Goal: Information Seeking & Learning: Learn about a topic

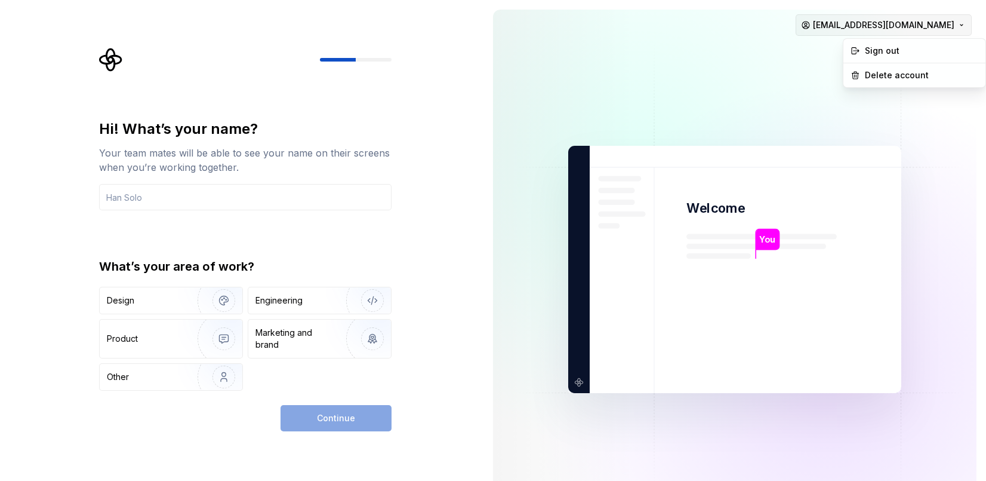
click at [900, 21] on html "Hi! What’s your name? Your team mates will be able to see your name on their sc…" at bounding box center [493, 240] width 986 height 481
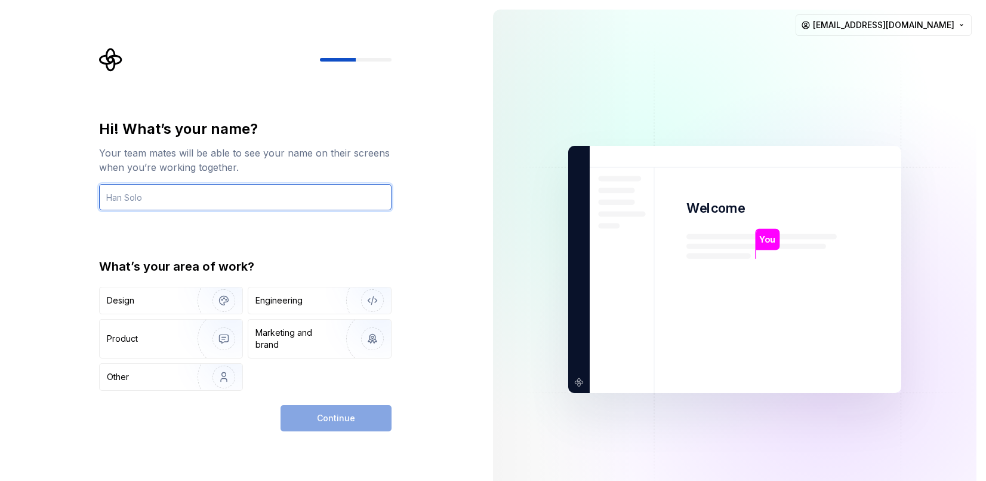
click at [171, 201] on input "text" at bounding box center [245, 197] width 293 height 26
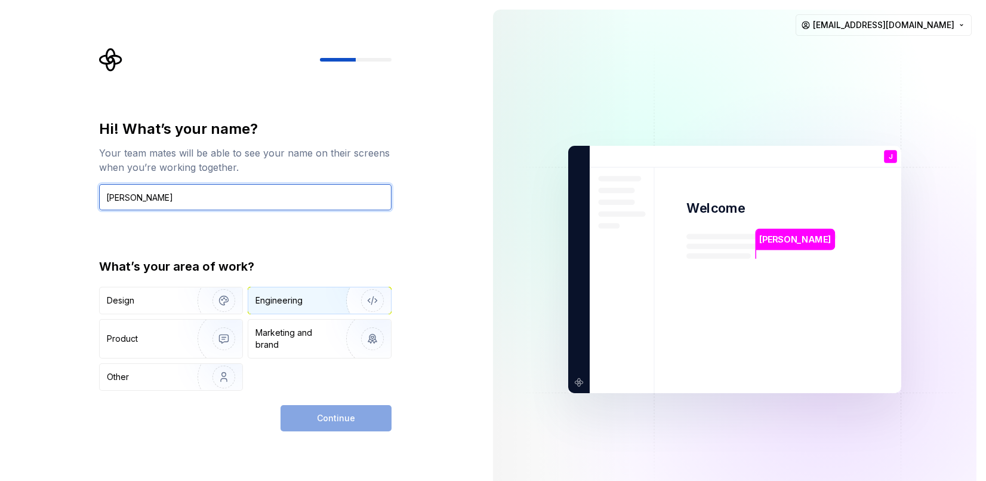
type input "Jake Swedenburg"
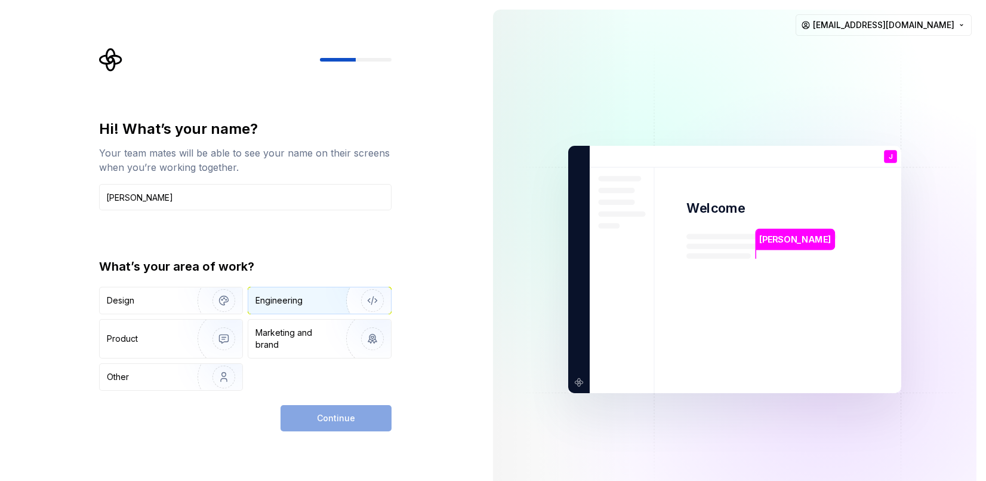
click at [304, 299] on div "Engineering" at bounding box center [303, 300] width 95 height 12
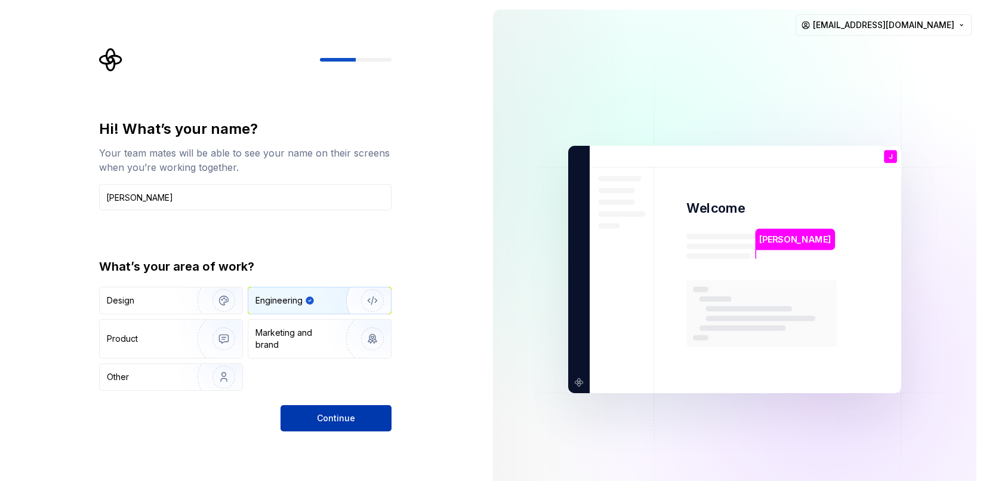
click at [330, 409] on button "Continue" at bounding box center [336, 418] width 111 height 26
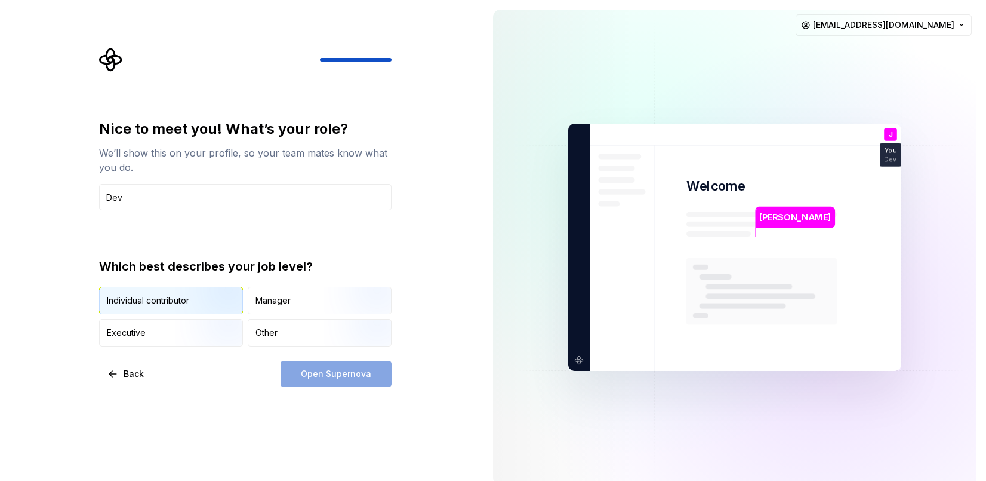
type input "Dev"
click at [205, 290] on img "button" at bounding box center [214, 315] width 76 height 80
click at [289, 356] on div "Nice to meet you! What’s your role? We’ll show this on your profile, so your te…" at bounding box center [245, 252] width 293 height 267
click at [297, 362] on button "Open Supernova" at bounding box center [336, 374] width 111 height 26
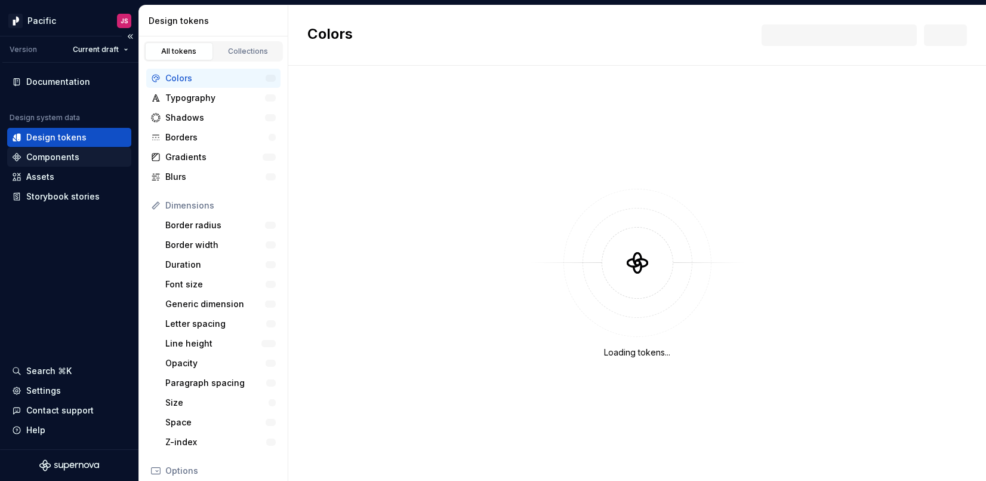
click at [60, 159] on div "Components" at bounding box center [52, 157] width 53 height 12
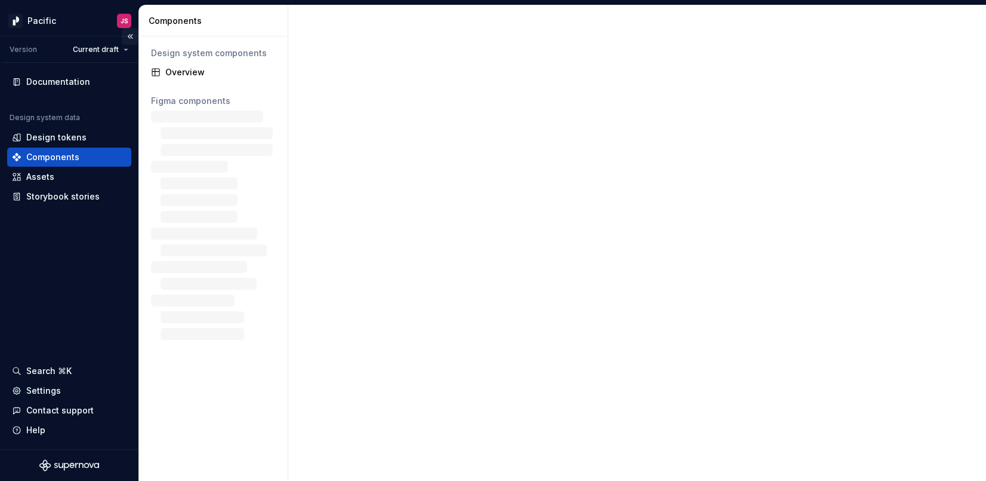
click at [131, 36] on button "Collapse sidebar" at bounding box center [130, 36] width 17 height 17
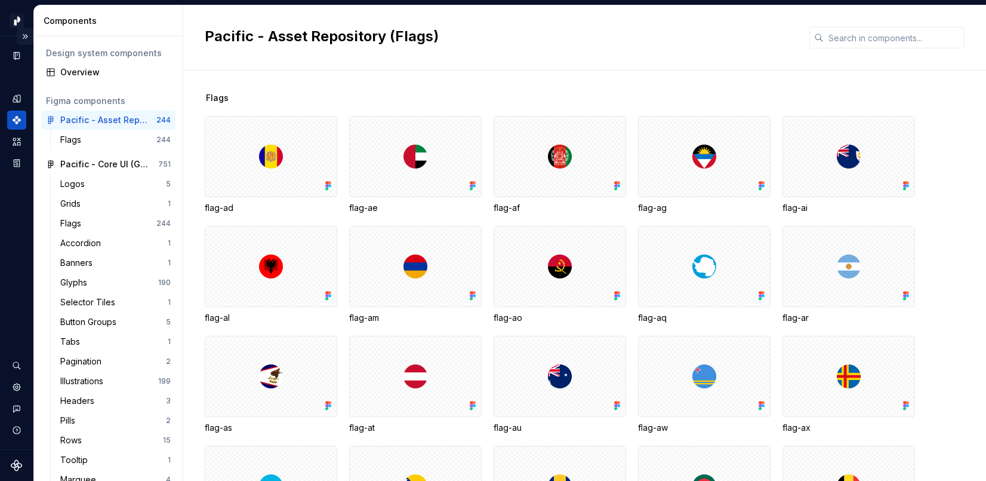
click at [26, 36] on button "Expand sidebar" at bounding box center [25, 36] width 17 height 17
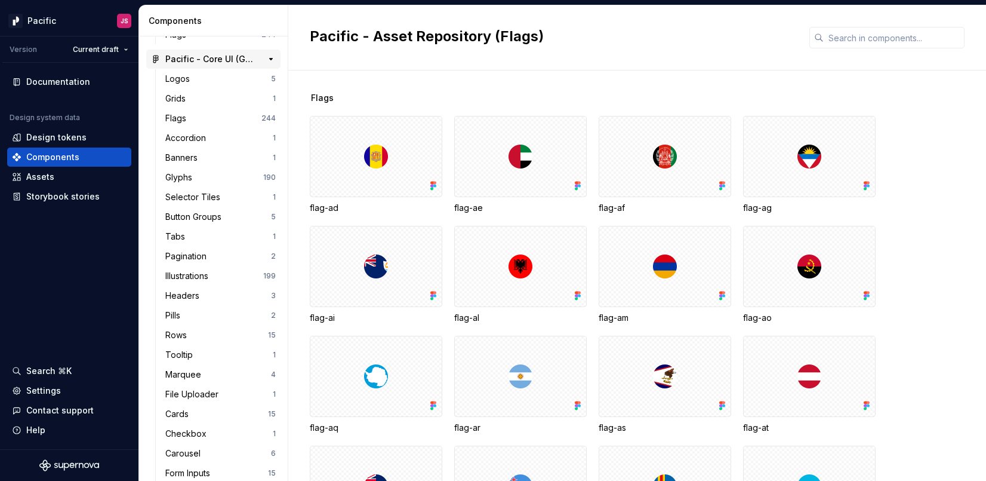
scroll to position [106, 0]
click at [205, 136] on div "Accordion" at bounding box center [187, 137] width 45 height 12
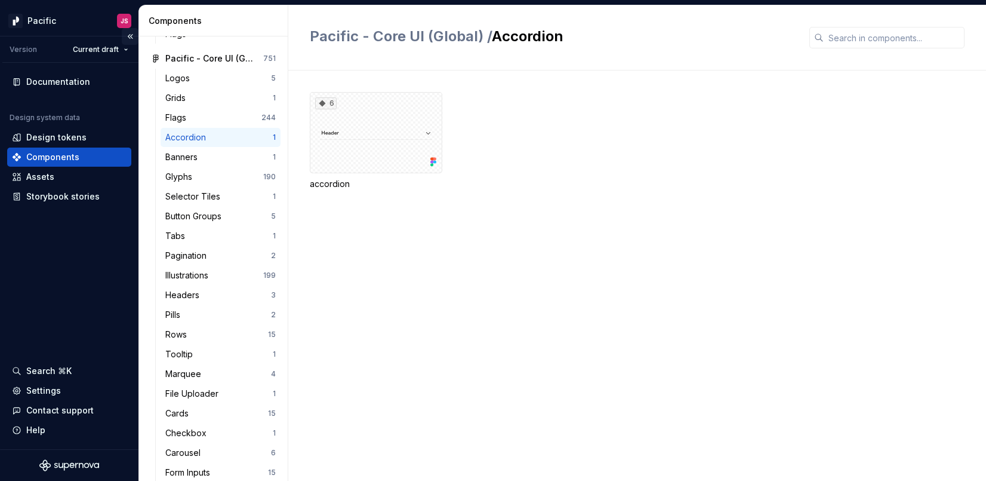
click at [129, 35] on button "Collapse sidebar" at bounding box center [130, 36] width 17 height 17
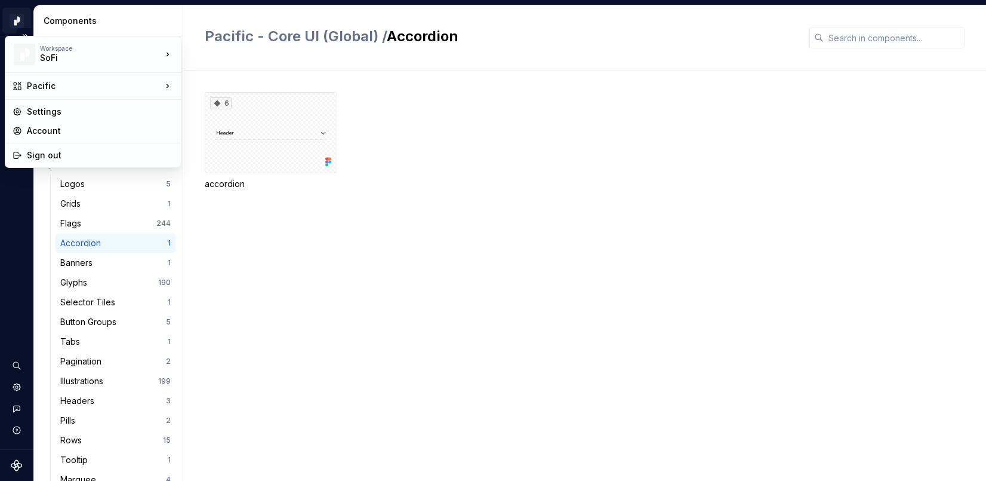
click at [17, 23] on html "Pacific JS Design system data Components Design system components Overview Figm…" at bounding box center [493, 240] width 986 height 481
click at [131, 54] on div "SoFi" at bounding box center [90, 58] width 101 height 12
click at [390, 238] on html "Pacific JS Design system data Components Design system components Overview Figm…" at bounding box center [493, 240] width 986 height 481
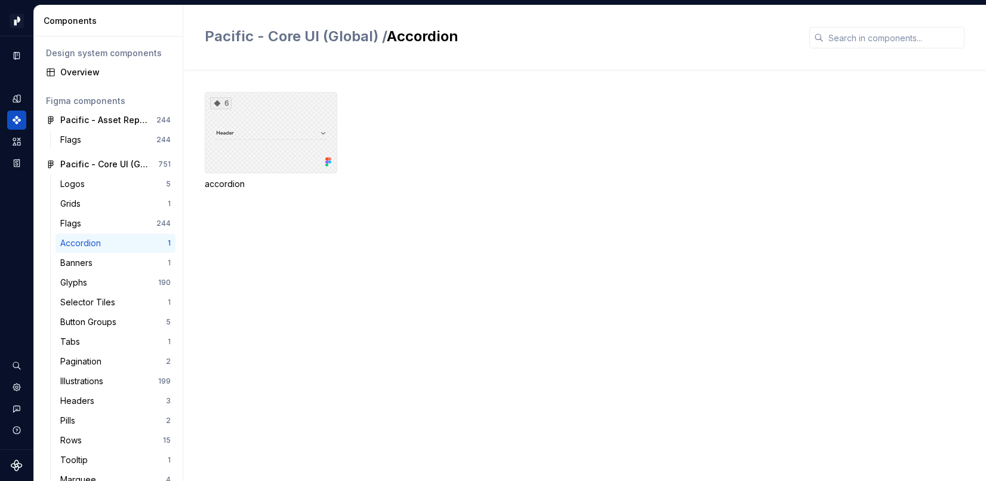
click at [253, 137] on div "6" at bounding box center [271, 132] width 133 height 81
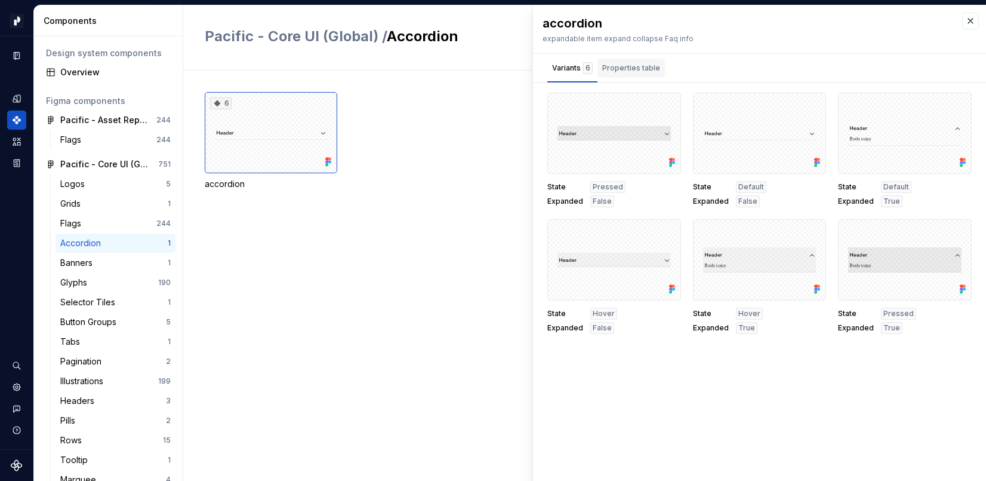
click at [625, 64] on div "Properties table" at bounding box center [631, 68] width 58 height 12
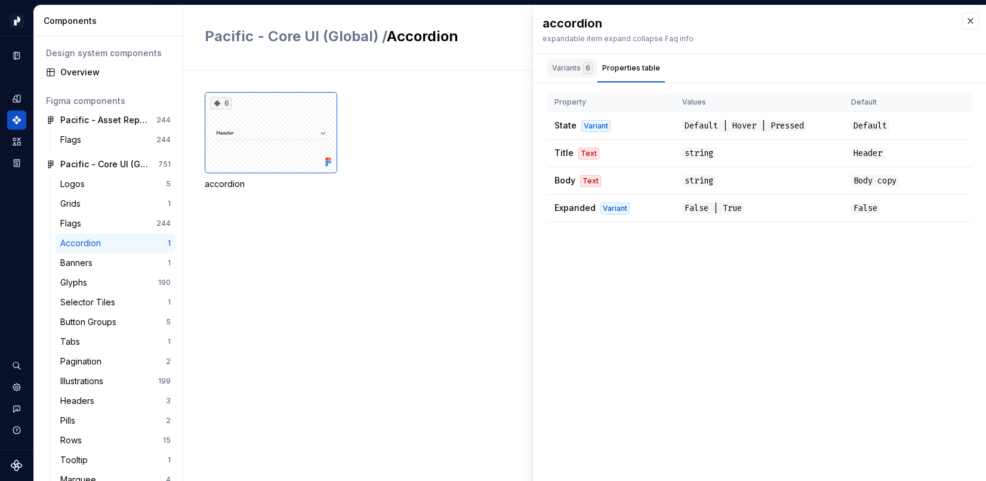
click at [570, 69] on div "Variants 6" at bounding box center [572, 68] width 41 height 12
